Goal: Navigation & Orientation: Go to known website

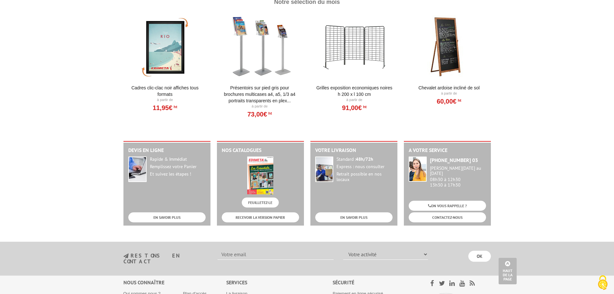
scroll to position [801, 0]
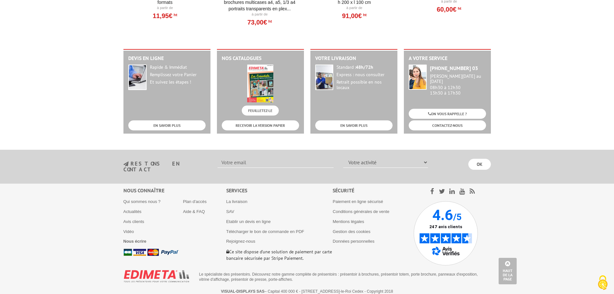
click at [436, 218] on img at bounding box center [446, 233] width 64 height 64
